Goal: Task Accomplishment & Management: Manage account settings

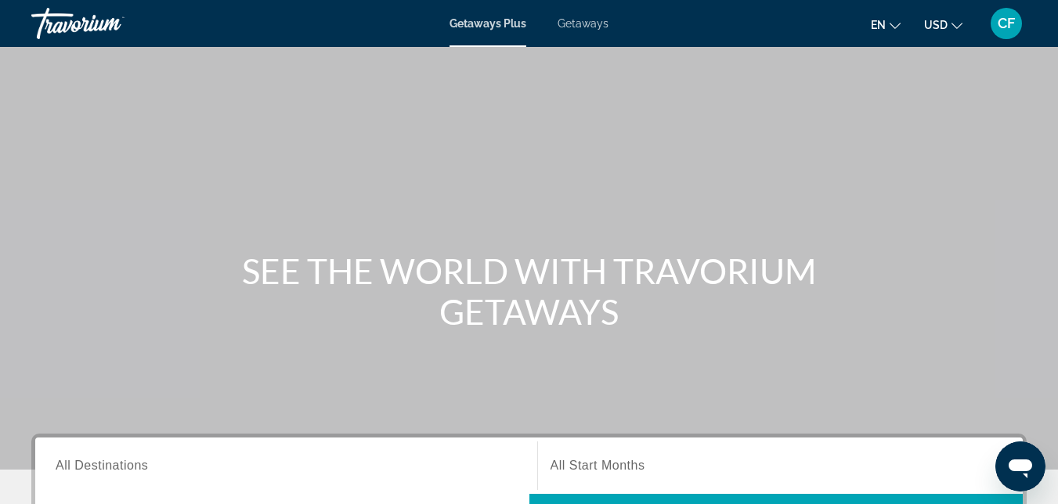
click at [1007, 25] on span "CF" at bounding box center [1006, 24] width 17 height 16
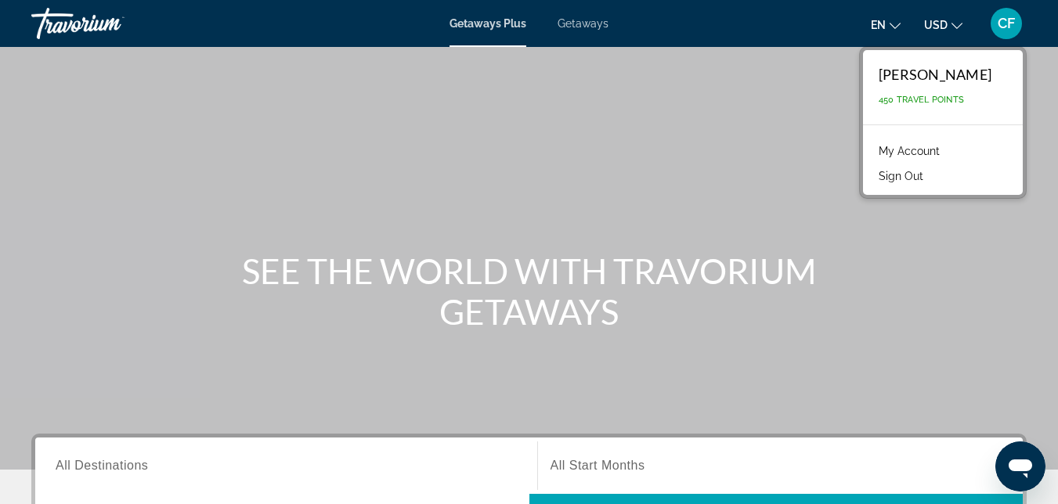
click at [917, 151] on link "My Account" at bounding box center [909, 151] width 77 height 20
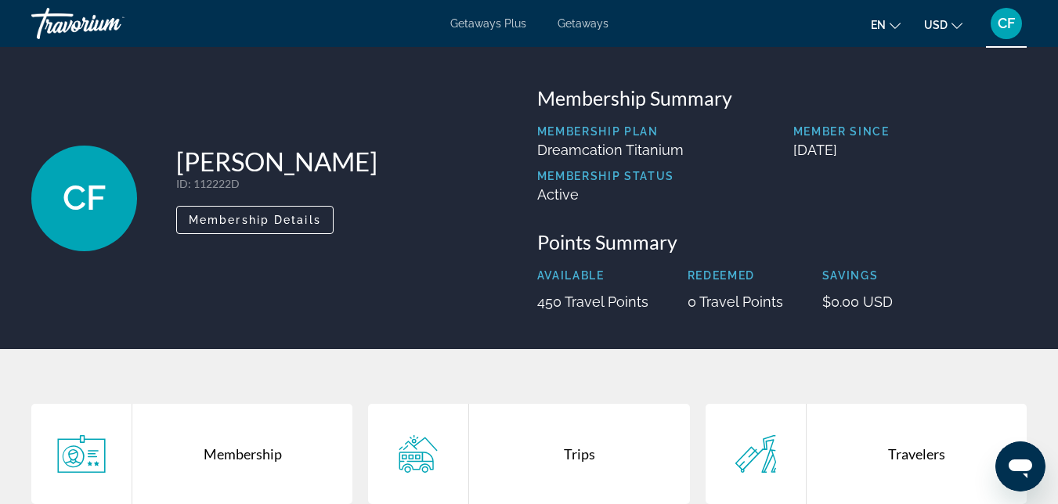
scroll to position [378, 0]
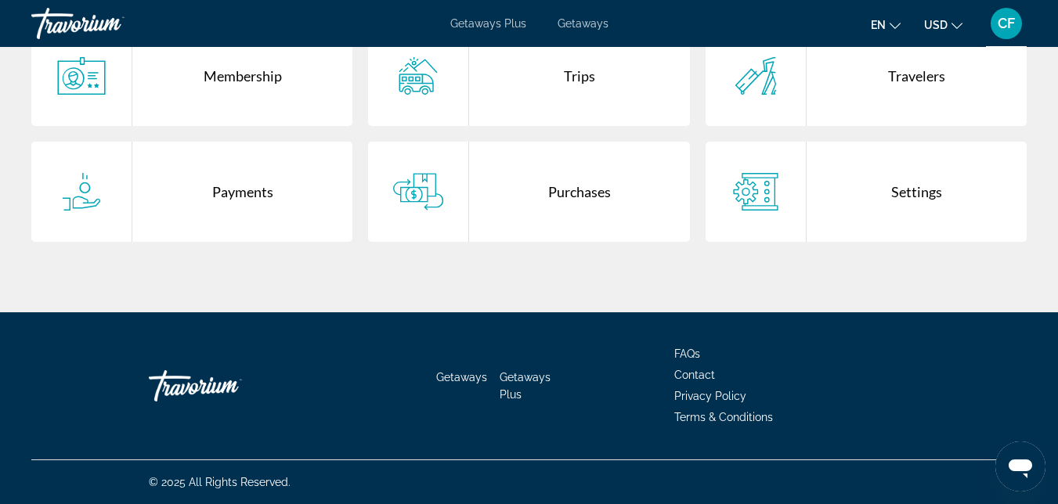
click at [575, 181] on div "Purchases" at bounding box center [579, 192] width 220 height 100
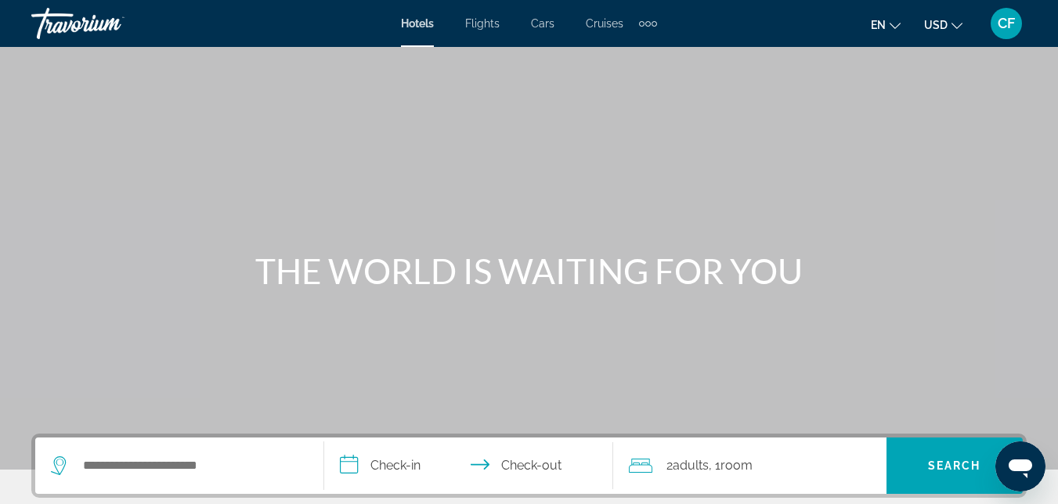
click at [1004, 24] on span "CF" at bounding box center [1006, 24] width 17 height 16
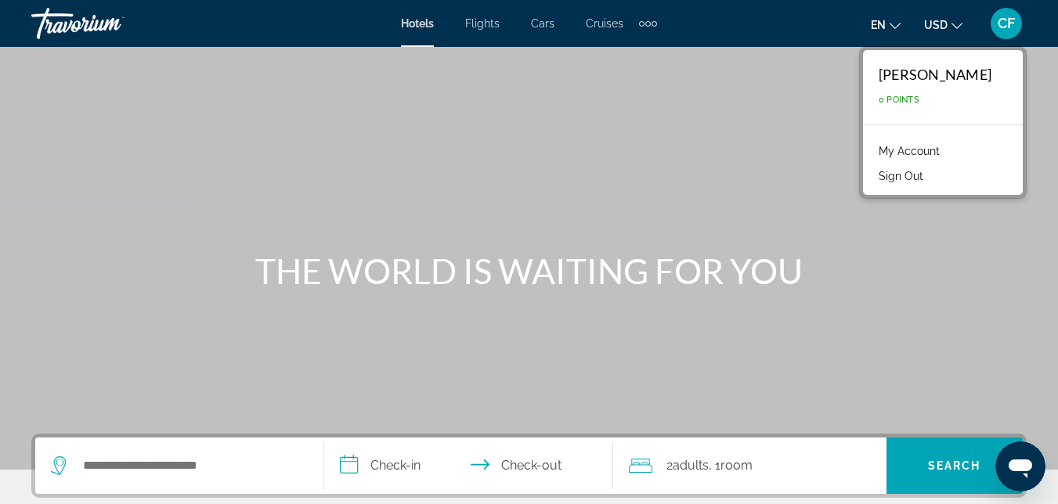
click at [901, 154] on link "My Account" at bounding box center [909, 151] width 77 height 20
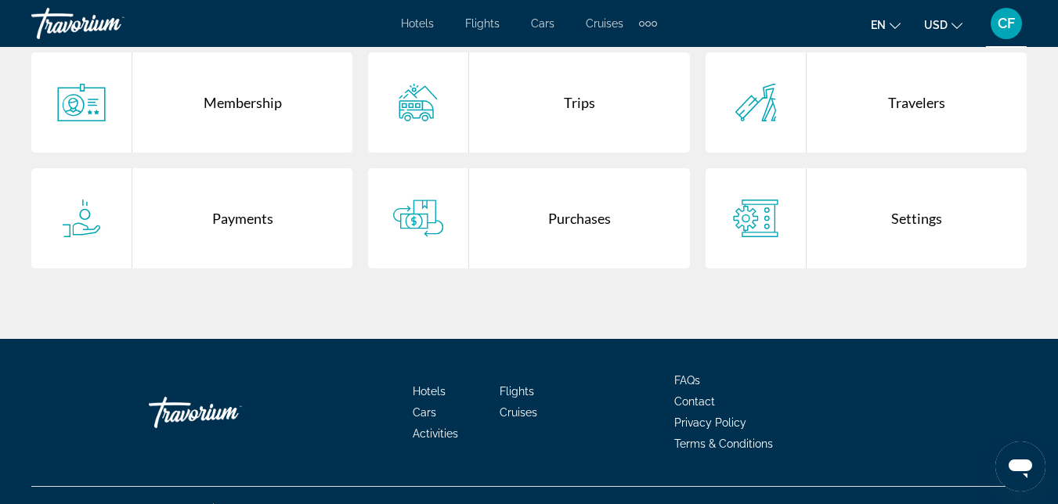
scroll to position [353, 0]
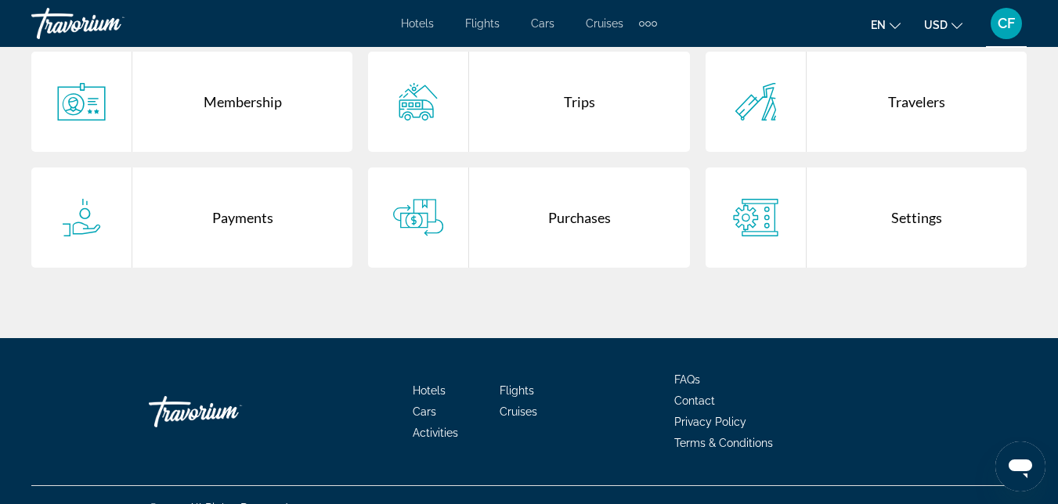
click at [532, 207] on div "Purchases" at bounding box center [579, 218] width 220 height 100
